Goal: Information Seeking & Learning: Check status

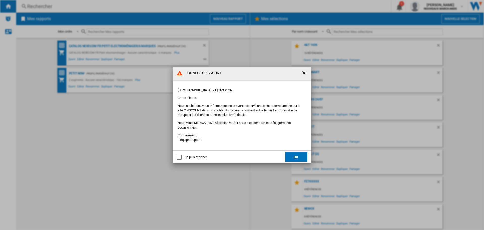
click at [194, 155] on div "Ne plus afficher" at bounding box center [195, 157] width 22 height 5
click at [299, 152] on button "OK" at bounding box center [296, 156] width 22 height 9
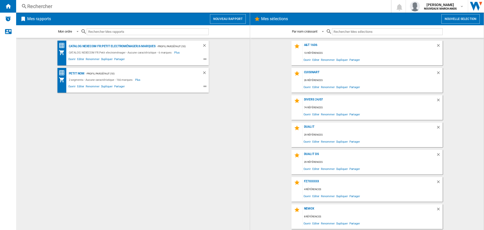
click at [40, 6] on div "Rechercher" at bounding box center [202, 6] width 351 height 7
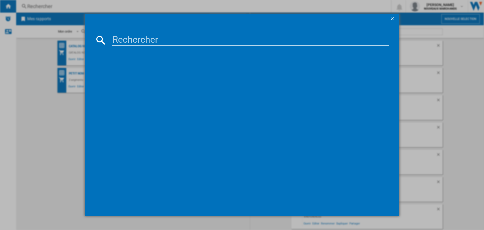
click at [158, 39] on input at bounding box center [250, 40] width 277 height 12
paste input "3045386381722"
type input "3045386381722"
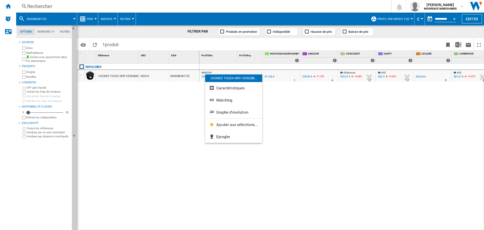
drag, startPoint x: 286, startPoint y: 109, endPoint x: 289, endPoint y: 110, distance: 3.1
click at [286, 109] on div at bounding box center [242, 115] width 484 height 230
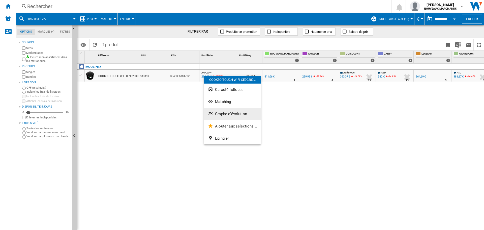
click at [226, 113] on span "Graphe d'évolution" at bounding box center [231, 113] width 32 height 5
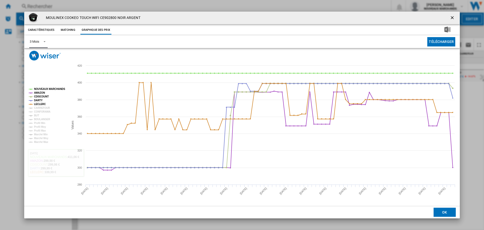
click at [34, 43] on div "3 Mois" at bounding box center [34, 42] width 9 height 4
click at [37, 51] on md-option "6 Mois" at bounding box center [43, 54] width 34 height 12
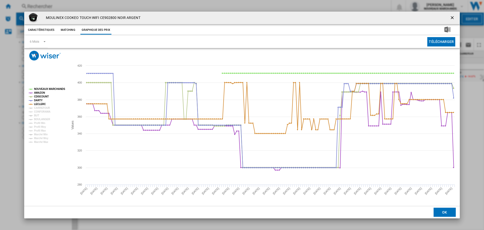
click at [453, 17] on ng-md-icon "getI18NText('BUTTONS.CLOSE_DIALOG')" at bounding box center [453, 18] width 6 height 6
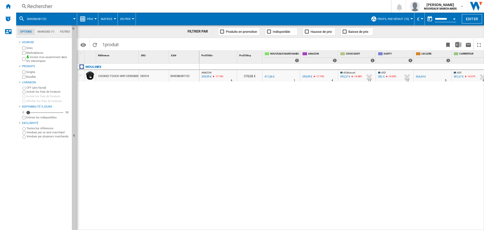
click at [205, 76] on div "299,99 €" at bounding box center [206, 76] width 11 height 5
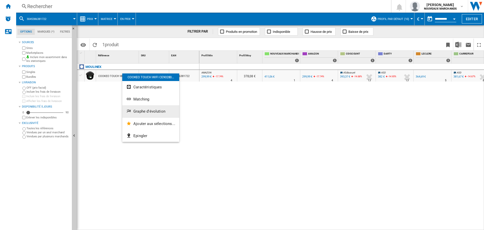
click at [137, 110] on span "Graphe d'évolution" at bounding box center [149, 111] width 32 height 5
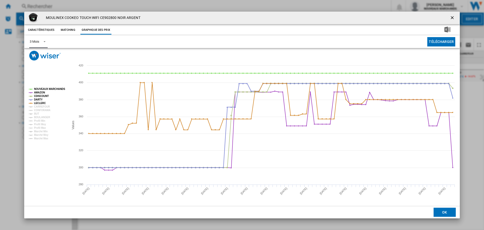
click at [36, 40] on div "3 Mois" at bounding box center [34, 42] width 9 height 4
click at [43, 54] on md-option "6 Mois" at bounding box center [43, 54] width 34 height 12
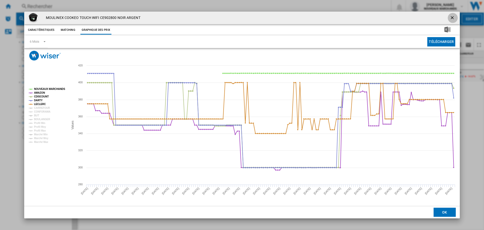
click at [453, 17] on ng-md-icon "getI18NText('BUTTONS.CLOSE_DIALOG')" at bounding box center [453, 18] width 6 height 6
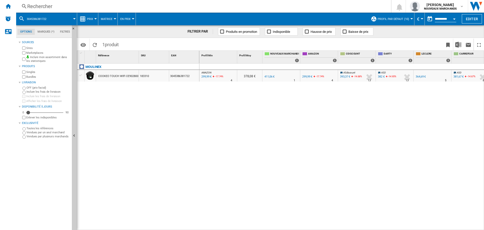
click at [345, 75] on div "393,37 €" at bounding box center [345, 76] width 10 height 3
click at [382, 76] on div "382 €" at bounding box center [381, 76] width 7 height 3
click at [454, 18] on div "Open calendar" at bounding box center [454, 18] width 3 height 1
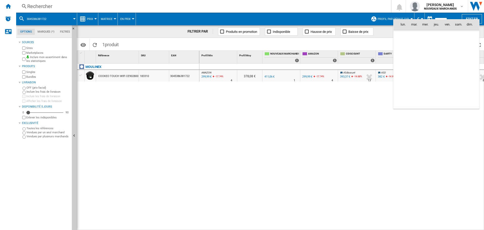
scroll to position [2405, 0]
drag, startPoint x: 122, startPoint y: 76, endPoint x: 235, endPoint y: 121, distance: 122.3
click at [235, 121] on div at bounding box center [242, 115] width 484 height 230
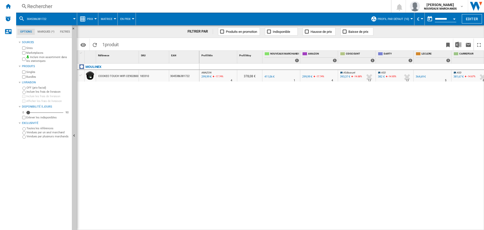
click at [236, 121] on div "AMAZON : FR AMAZON -27.0 % 299,99 € -17.74 % N/A 4 AMAZON : FR AMAZON 378,08 € …" at bounding box center [341, 147] width 285 height 166
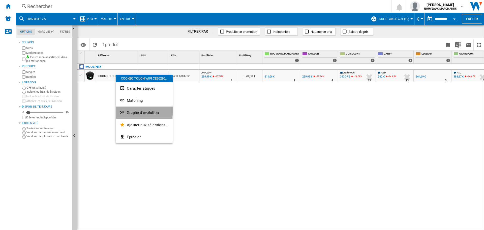
click at [140, 110] on button "Graphe d'évolution" at bounding box center [144, 112] width 57 height 12
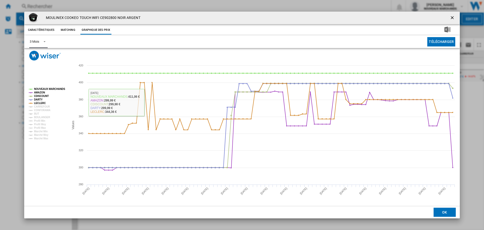
click at [36, 40] on div "3 Mois" at bounding box center [34, 42] width 9 height 4
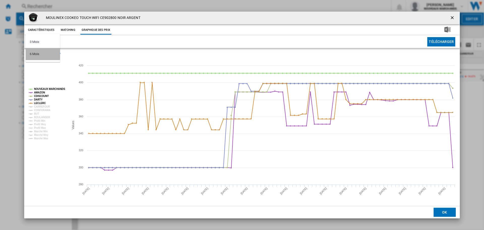
click at [46, 57] on md-option "6 Mois" at bounding box center [43, 54] width 34 height 12
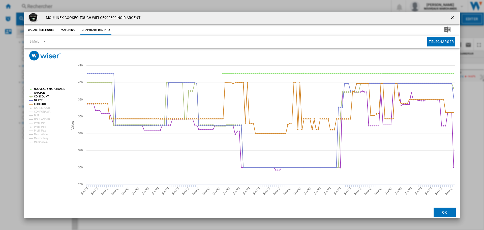
click at [451, 16] on ng-md-icon "getI18NText('BUTTONS.CLOSE_DIALOG')" at bounding box center [453, 18] width 6 height 6
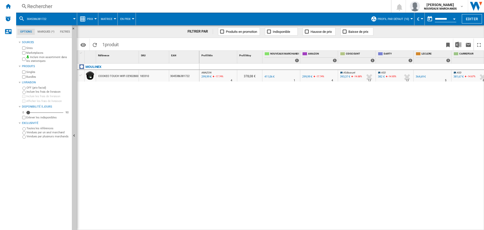
click at [438, 19] on input "**********" at bounding box center [445, 19] width 21 height 5
click at [455, 19] on div "Open calendar" at bounding box center [454, 18] width 3 height 1
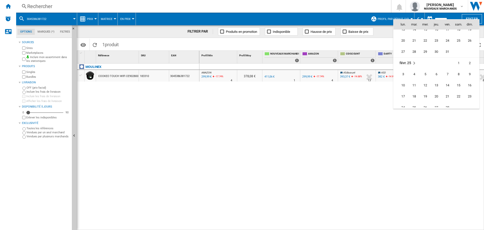
scroll to position [2002, 0]
click at [449, 72] on span "21" at bounding box center [447, 71] width 10 height 10
type input "**********"
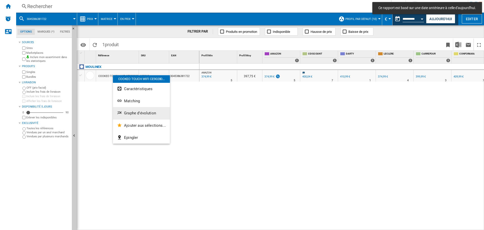
click at [133, 111] on span "Graphe d'évolution" at bounding box center [140, 113] width 32 height 5
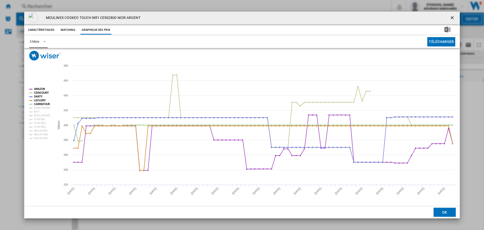
click at [38, 42] on div "3 Mois" at bounding box center [34, 42] width 9 height 4
click at [35, 55] on div "6 Mois" at bounding box center [34, 54] width 9 height 5
